Goal: Information Seeking & Learning: Learn about a topic

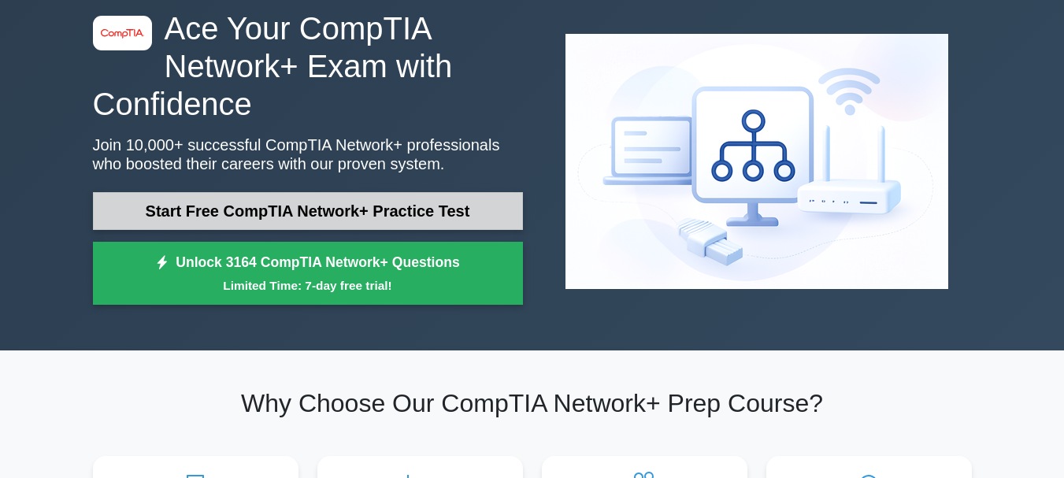
click at [379, 210] on link "Start Free CompTIA Network+ Practice Test" at bounding box center [308, 211] width 430 height 38
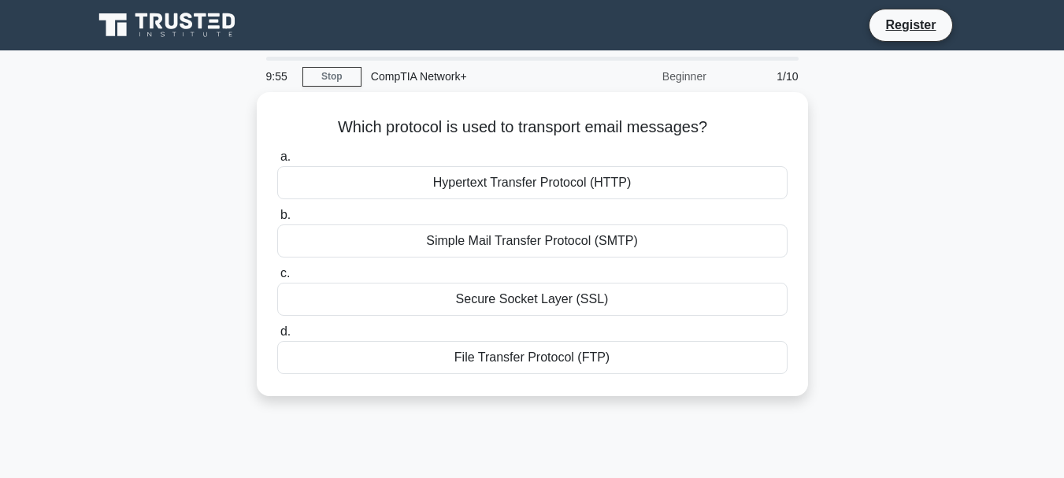
click at [702, 81] on div "Beginner" at bounding box center [647, 76] width 138 height 31
click at [683, 78] on div "Beginner" at bounding box center [647, 76] width 138 height 31
click at [931, 157] on div "Which protocol is used to transport email messages? .spinner_0XTQ{transform-ori…" at bounding box center [532, 253] width 898 height 323
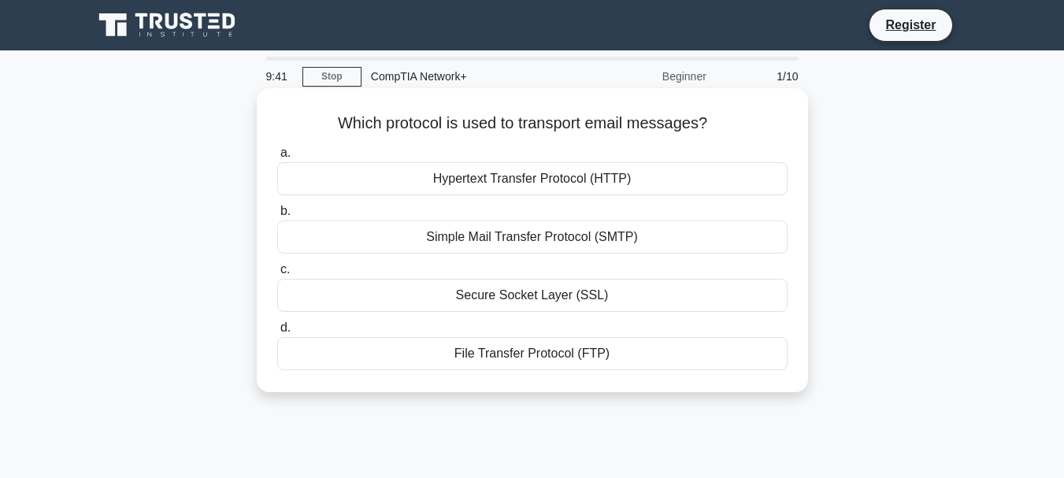
click at [577, 181] on div "Hypertext Transfer Protocol (HTTP)" at bounding box center [532, 178] width 510 height 33
click at [277, 158] on input "a. Hypertext Transfer Protocol (HTTP)" at bounding box center [277, 153] width 0 height 10
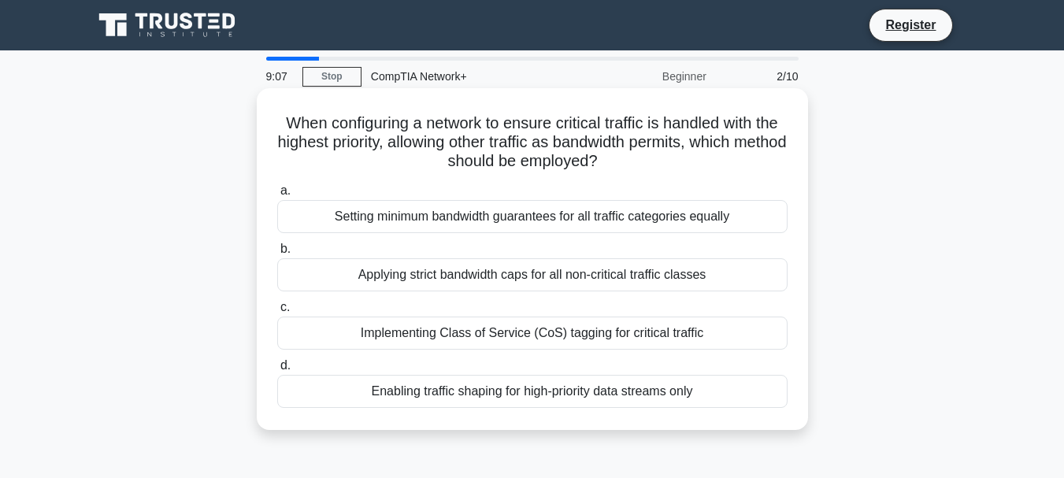
click at [578, 392] on div "Enabling traffic shaping for high-priority data streams only" at bounding box center [532, 391] width 510 height 33
click at [277, 371] on input "d. Enabling traffic shaping for high-priority data streams only" at bounding box center [277, 366] width 0 height 10
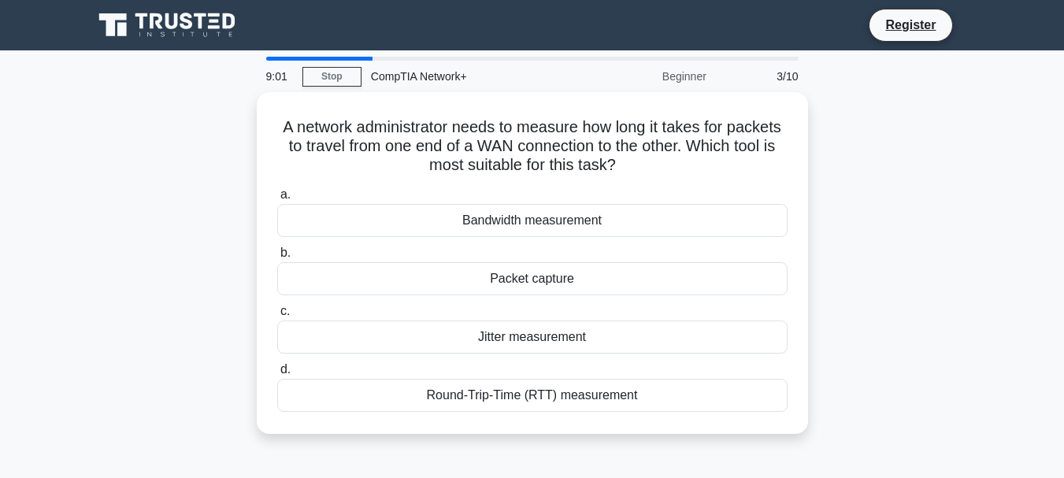
click at [950, 306] on div "A network administrator needs to measure how long it takes for packets to trave…" at bounding box center [532, 272] width 898 height 361
click at [340, 78] on link "Stop" at bounding box center [331, 77] width 59 height 20
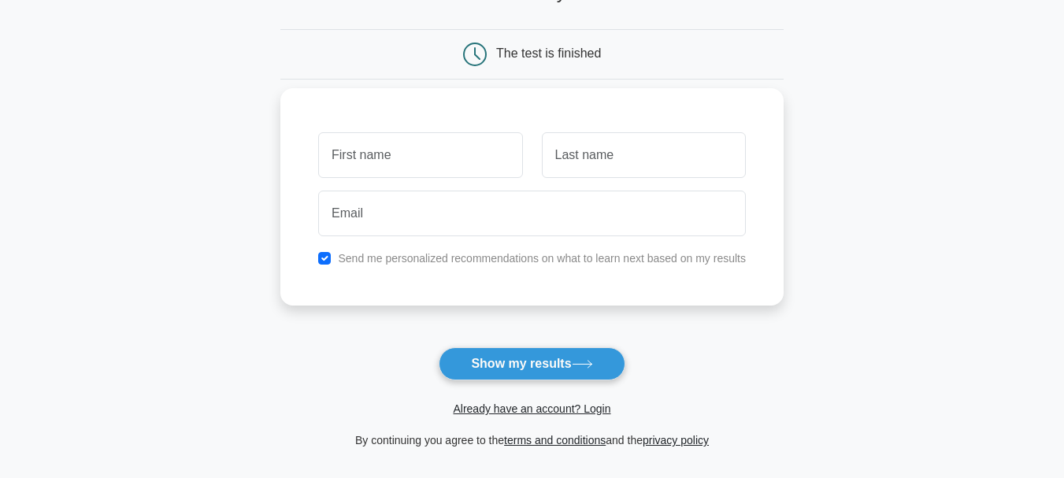
scroll to position [157, 0]
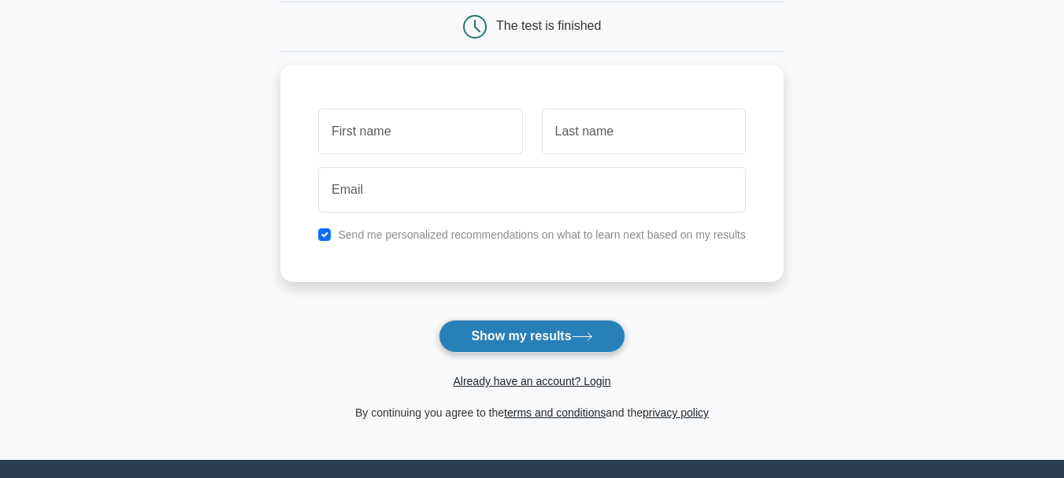
click at [561, 331] on button "Show my results" at bounding box center [532, 336] width 186 height 33
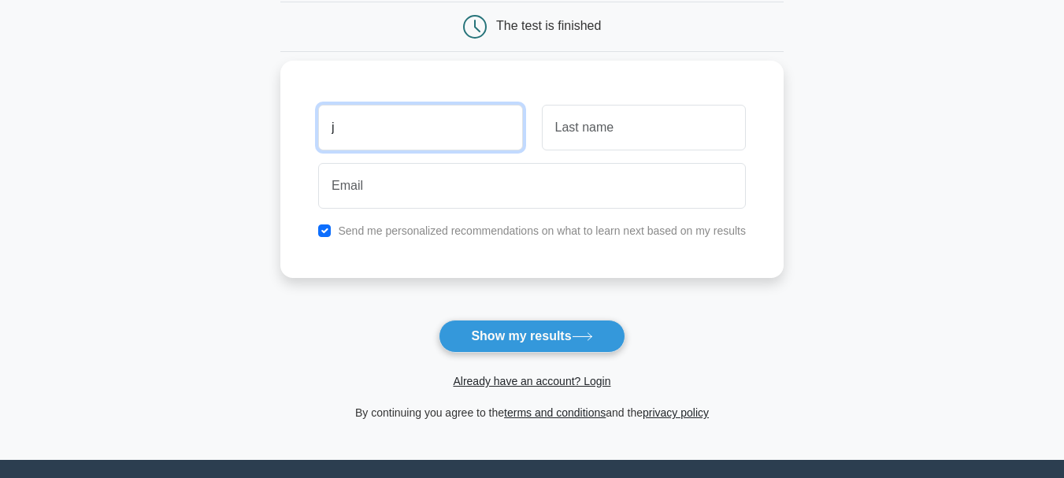
type input "j"
click at [701, 158] on div at bounding box center [532, 186] width 446 height 58
click at [702, 151] on div at bounding box center [643, 127] width 223 height 58
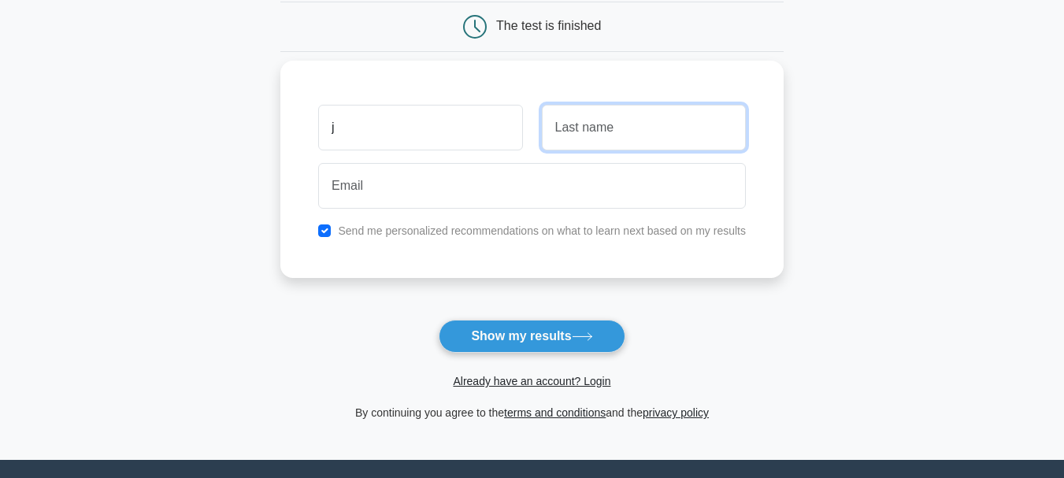
click at [697, 135] on input "text" at bounding box center [644, 128] width 204 height 46
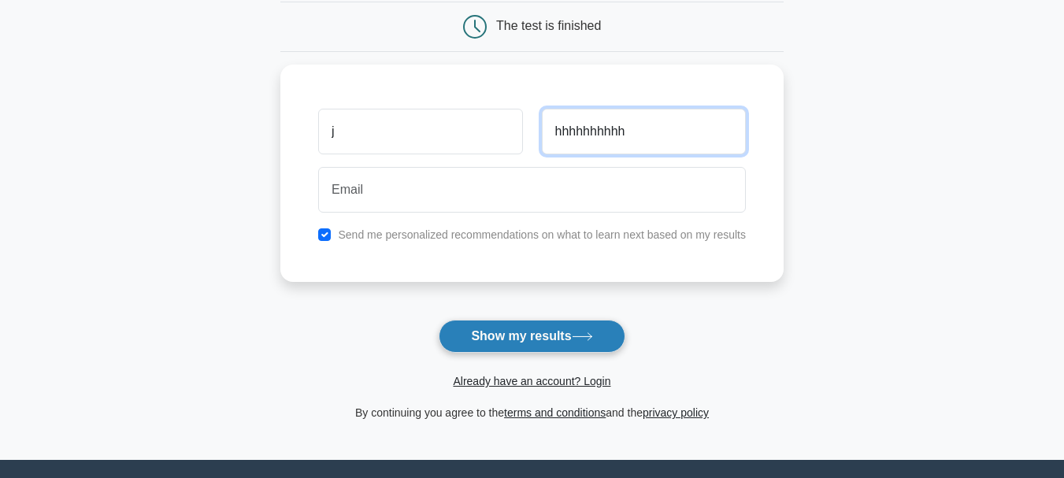
type input "hhhhhhhhhh"
click at [566, 324] on button "Show my results" at bounding box center [532, 336] width 186 height 33
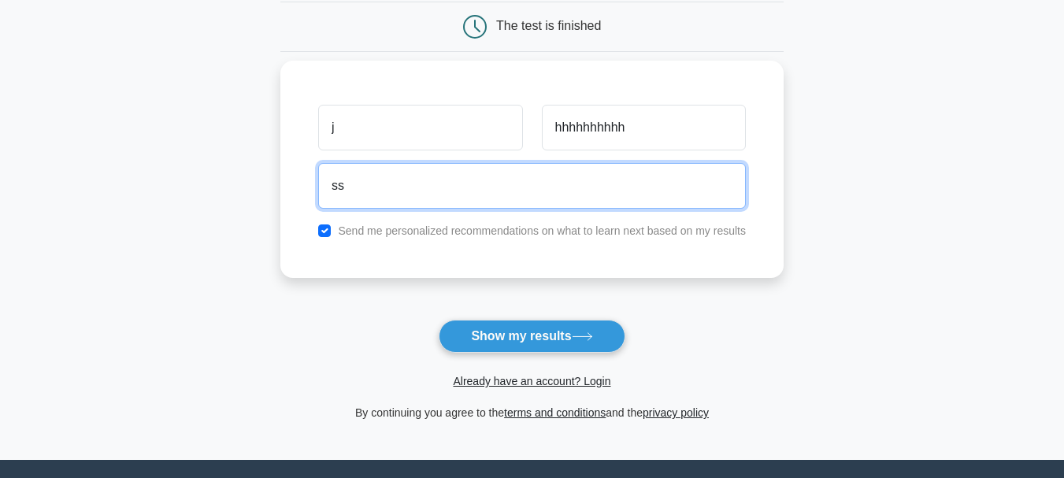
type input "s"
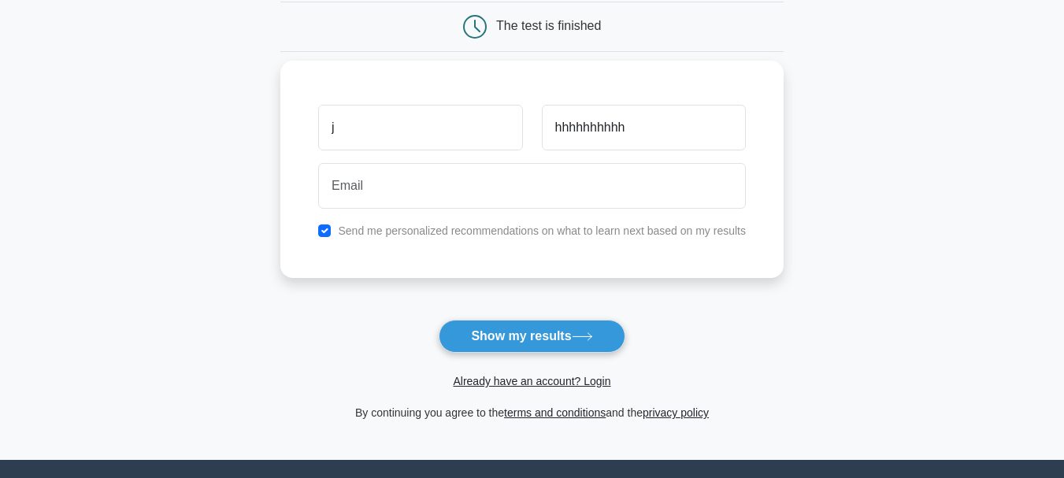
click at [620, 74] on div "j hhhhhhhhhh Send me personalized recommendations on what to learn next based o…" at bounding box center [531, 169] width 503 height 217
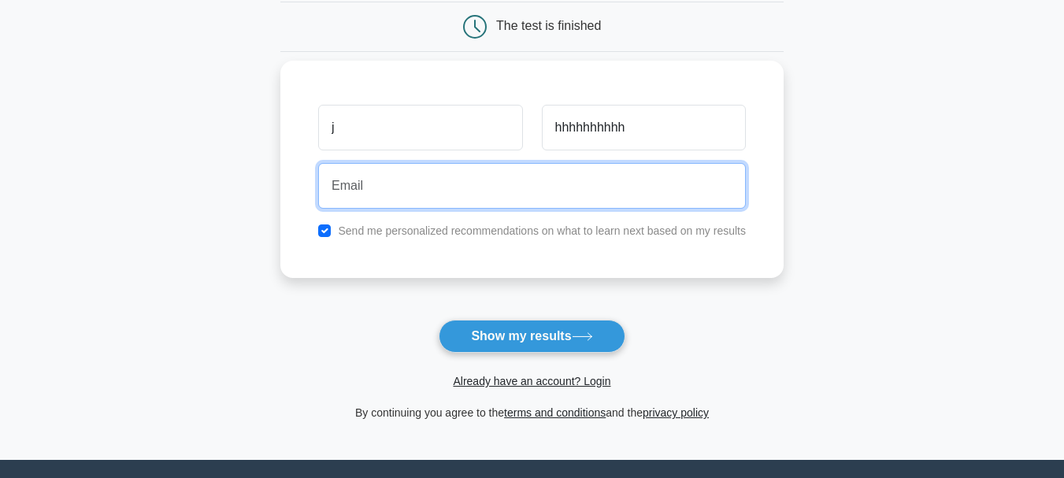
click at [545, 184] on input "email" at bounding box center [532, 186] width 428 height 46
type input "ANITABURLI282@GMAIL.COM"
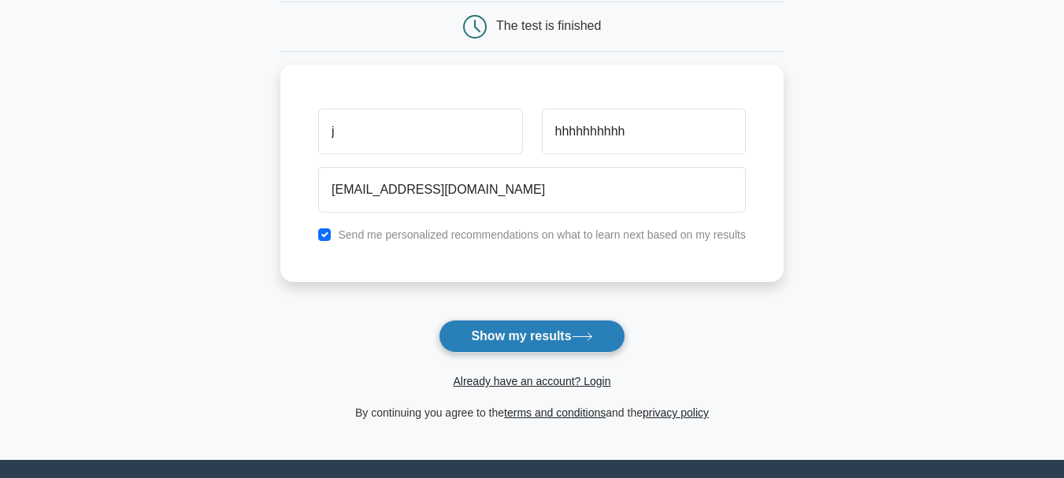
click at [547, 335] on button "Show my results" at bounding box center [532, 336] width 186 height 33
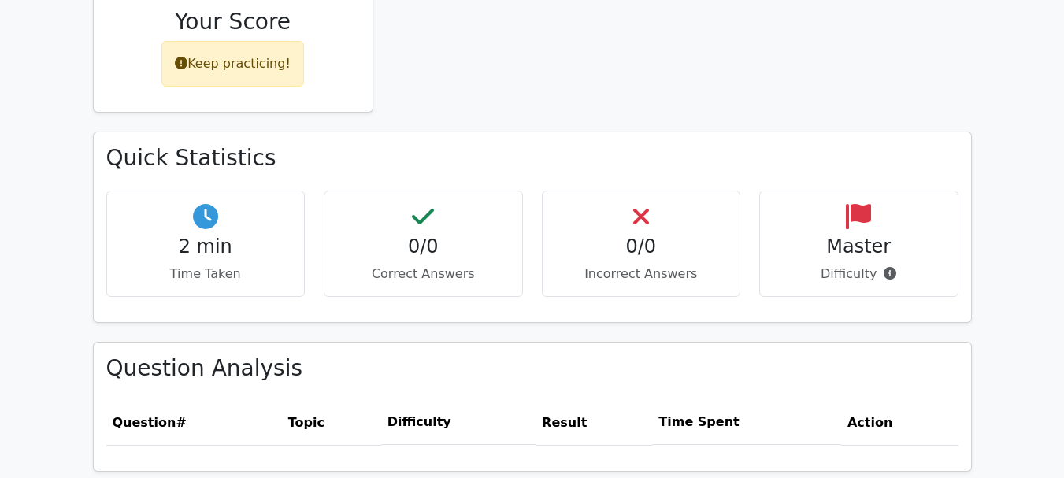
scroll to position [763, 0]
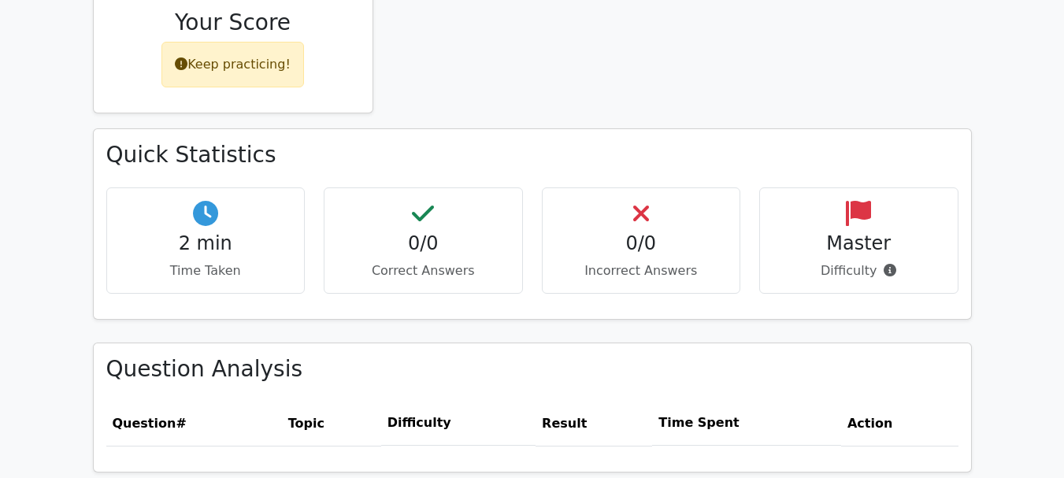
click at [632, 232] on h4 "0/0" at bounding box center [641, 243] width 172 height 23
click at [362, 232] on h4 "0/0" at bounding box center [423, 243] width 172 height 23
click at [212, 232] on h4 "2 min" at bounding box center [206, 243] width 172 height 23
click at [199, 142] on h3 "Quick Statistics" at bounding box center [532, 155] width 852 height 27
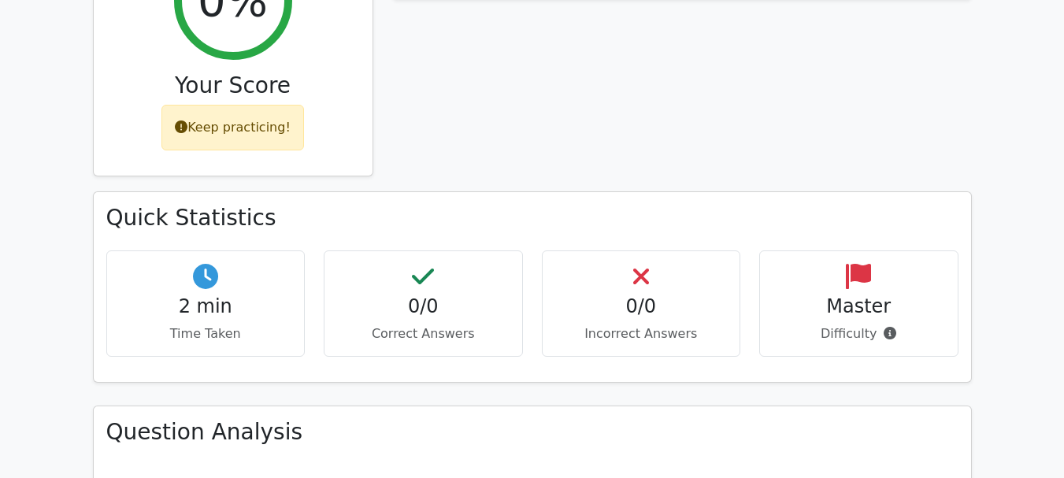
scroll to position [605, 0]
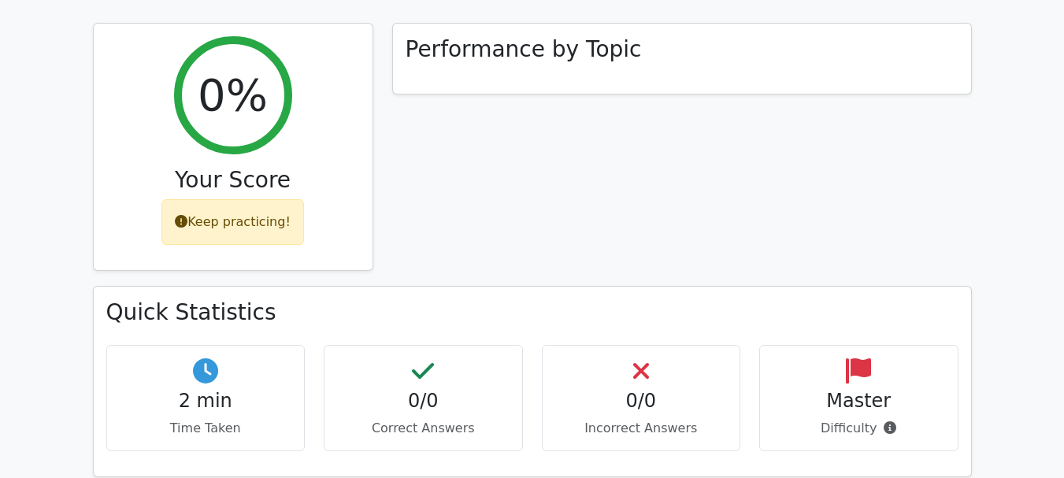
click at [851, 390] on h4 "Master" at bounding box center [858, 401] width 172 height 23
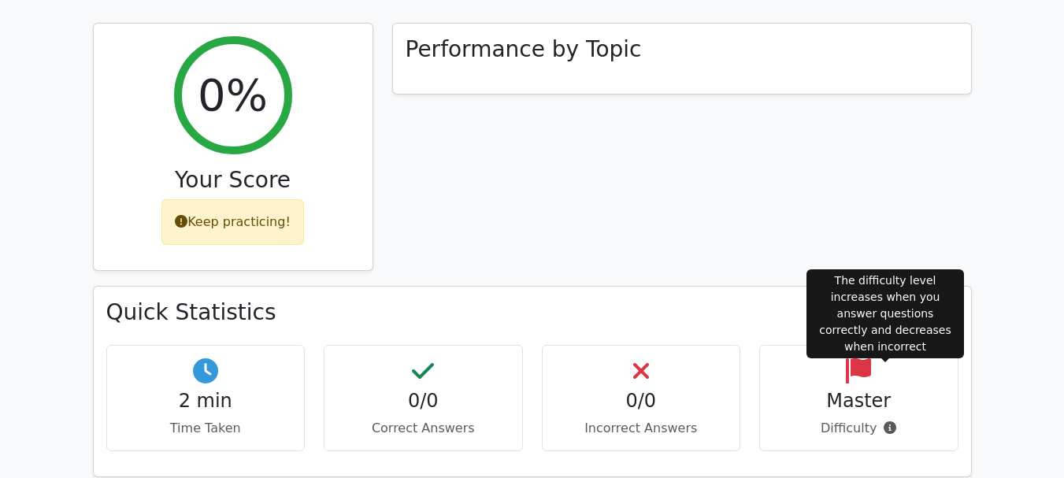
click at [890, 421] on icon at bounding box center [889, 427] width 13 height 13
click at [883, 421] on icon at bounding box center [889, 427] width 13 height 13
